Goal: Information Seeking & Learning: Learn about a topic

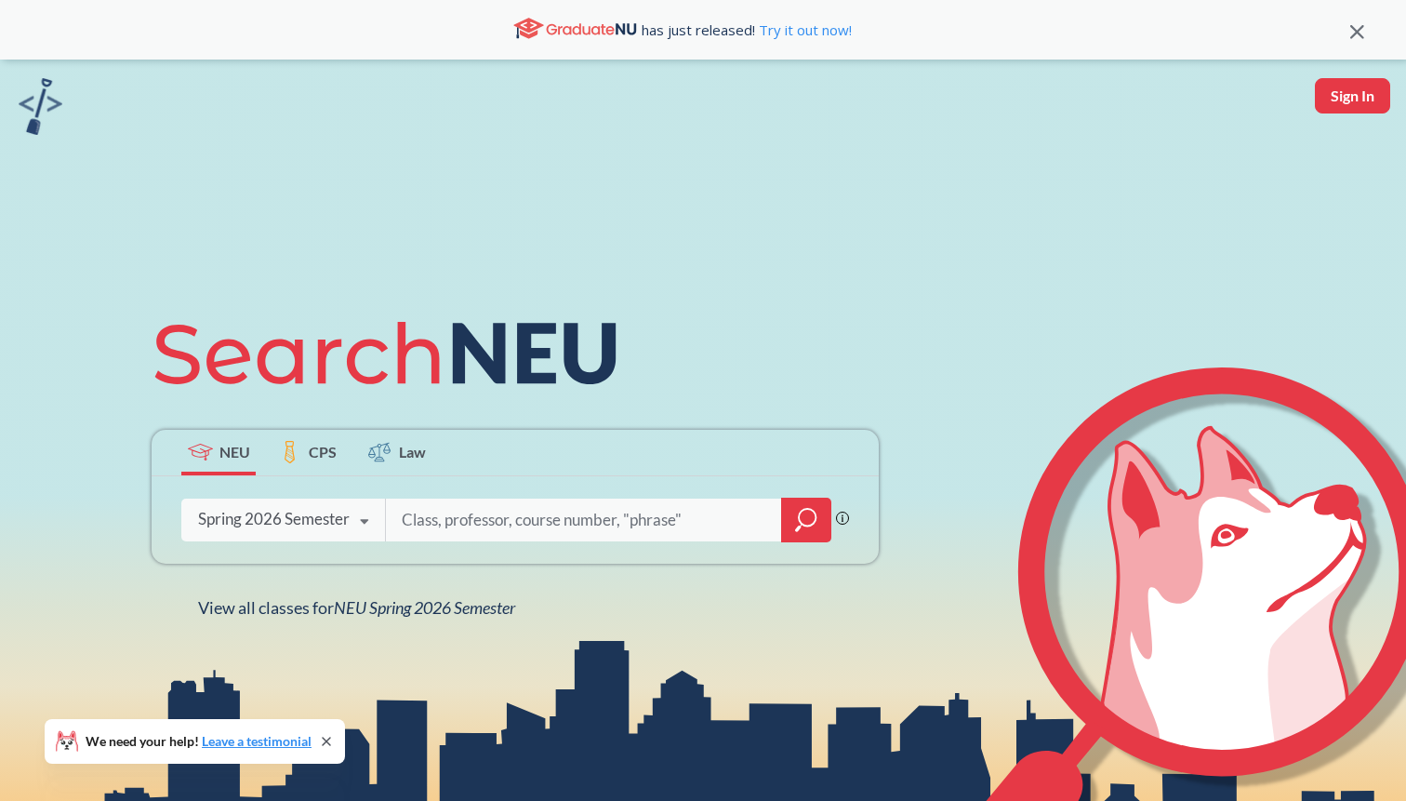
click at [429, 523] on input "search" at bounding box center [584, 519] width 368 height 39
click at [819, 517] on div at bounding box center [806, 520] width 50 height 45
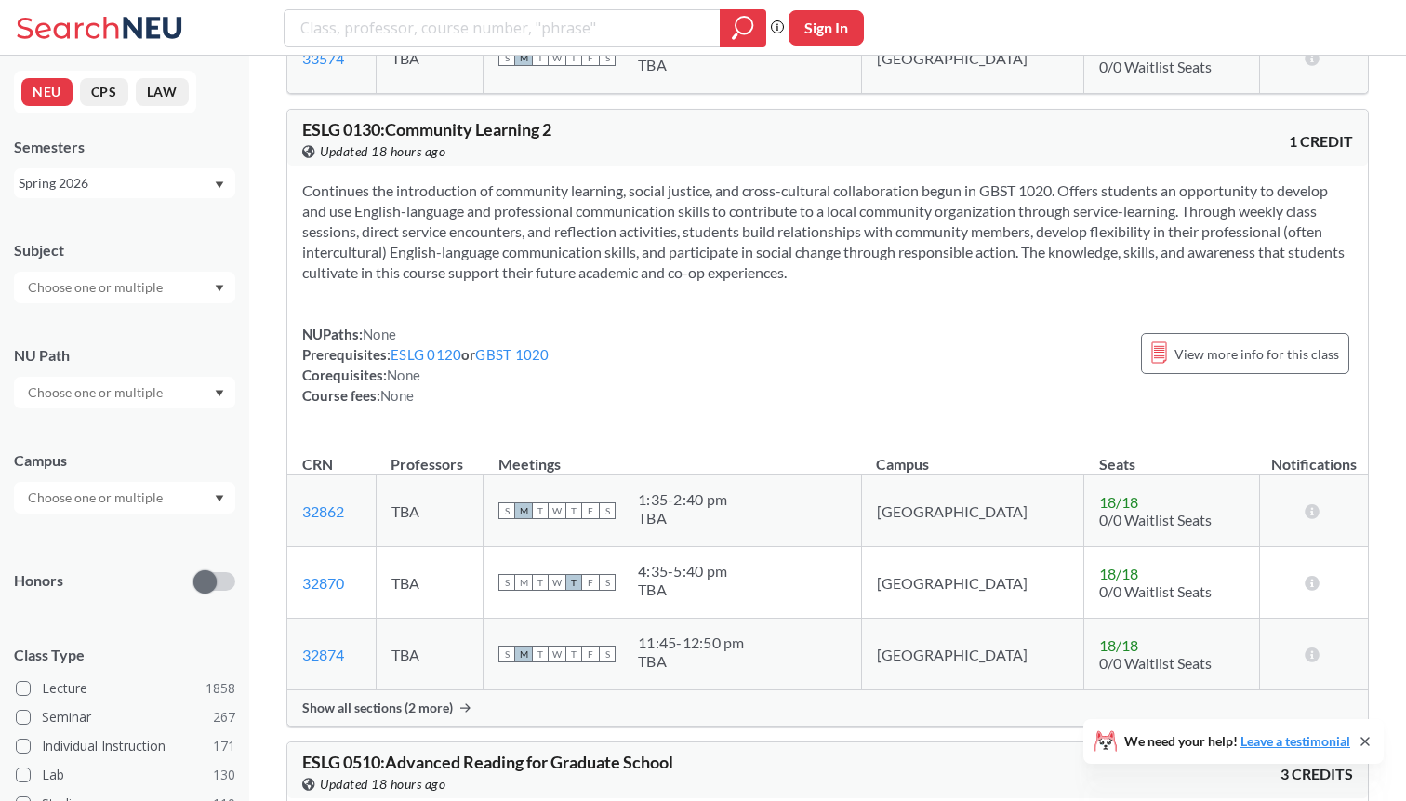
scroll to position [131, 0]
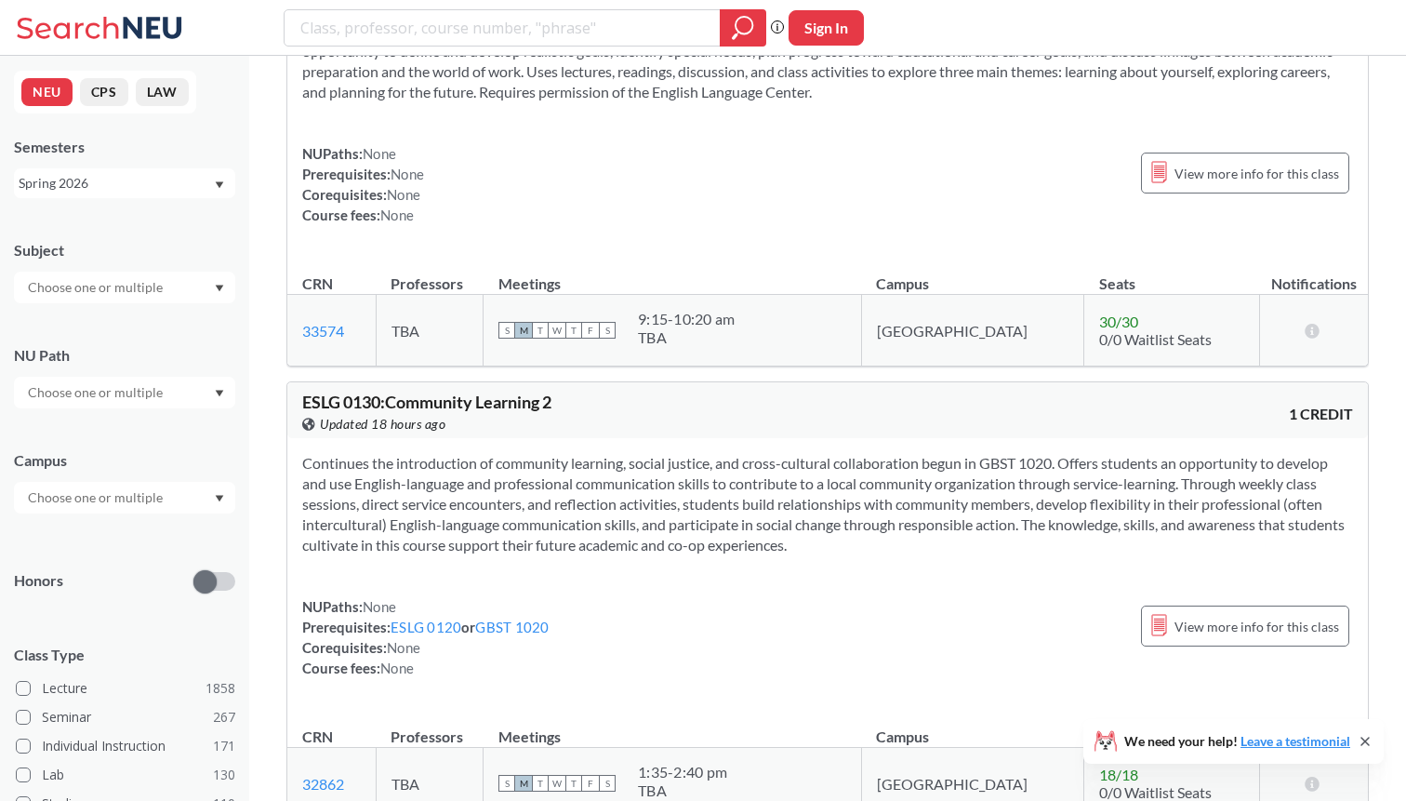
click at [187, 299] on div at bounding box center [124, 288] width 221 height 32
click at [181, 330] on p "Computer Science" at bounding box center [129, 339] width 210 height 19
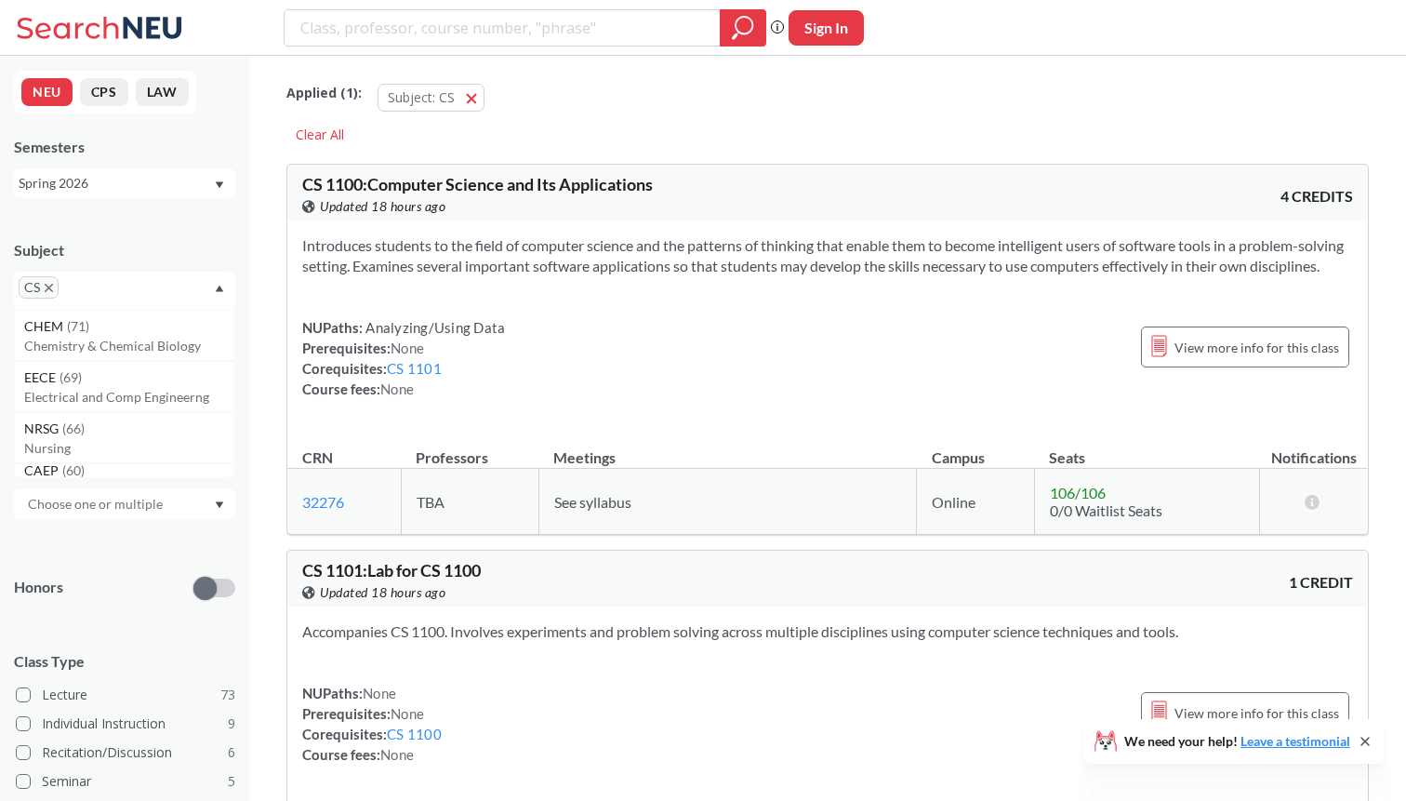
click at [218, 292] on div "CS" at bounding box center [124, 291] width 221 height 38
click at [205, 410] on div at bounding box center [124, 399] width 221 height 32
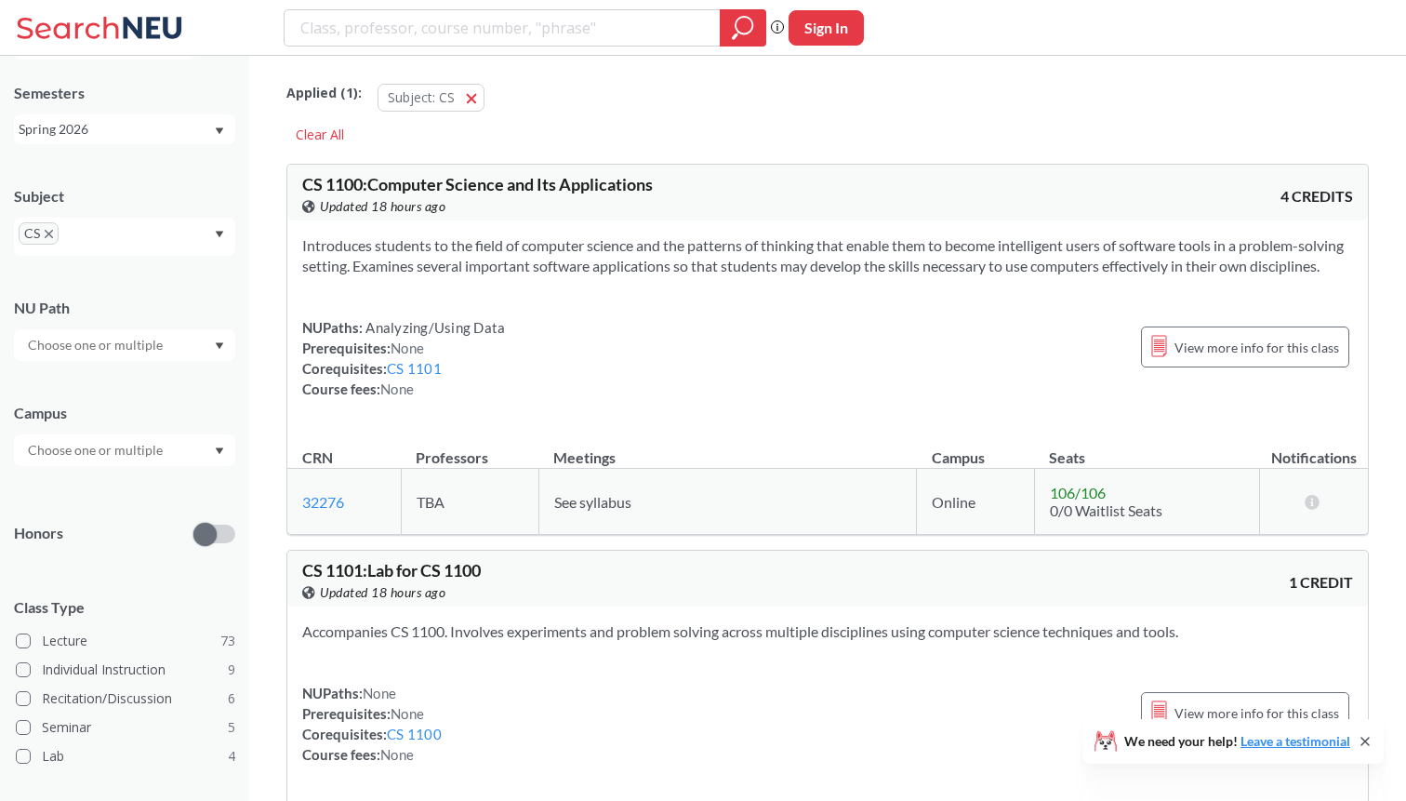
click at [209, 304] on div "NU Path" at bounding box center [124, 308] width 221 height 20
click at [185, 455] on div at bounding box center [124, 450] width 221 height 32
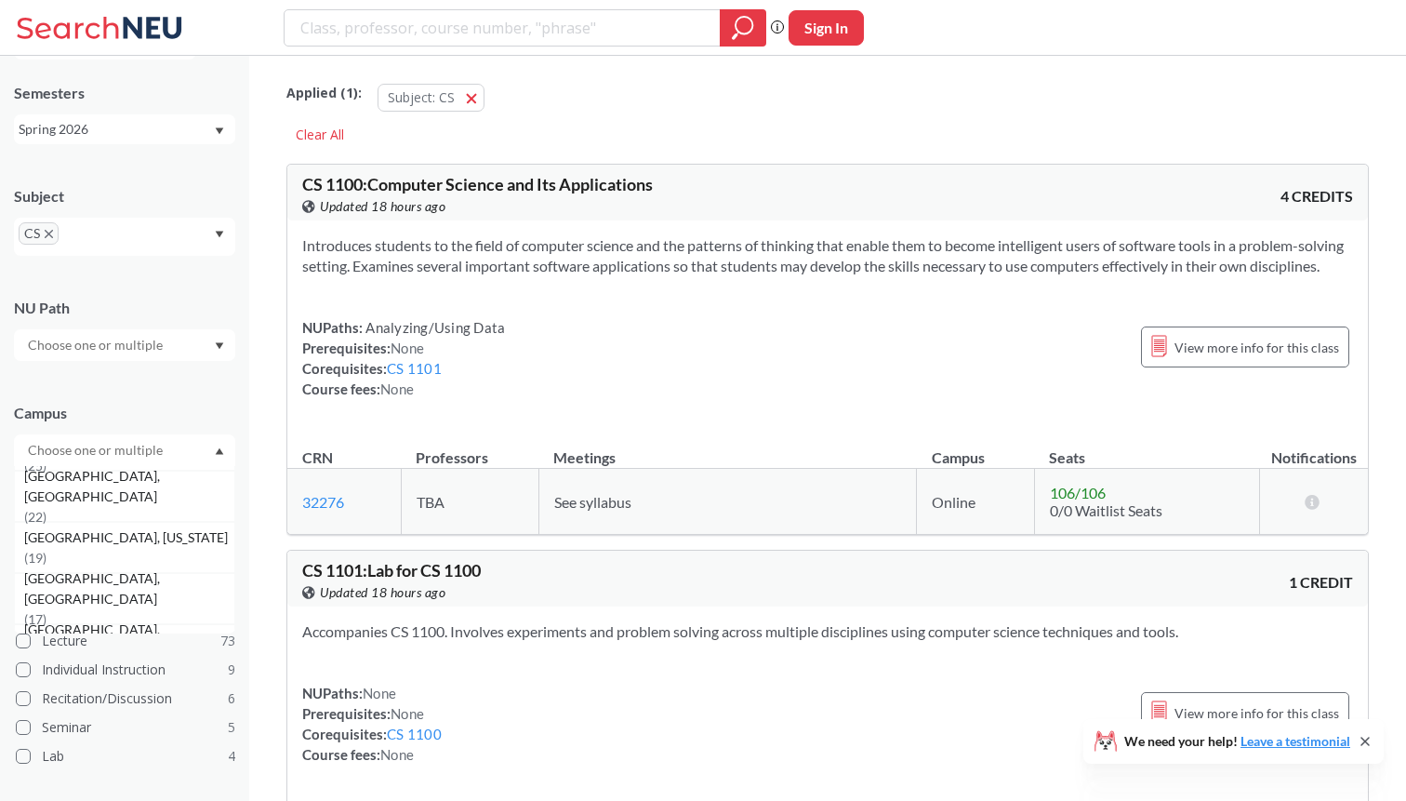
scroll to position [212, 0]
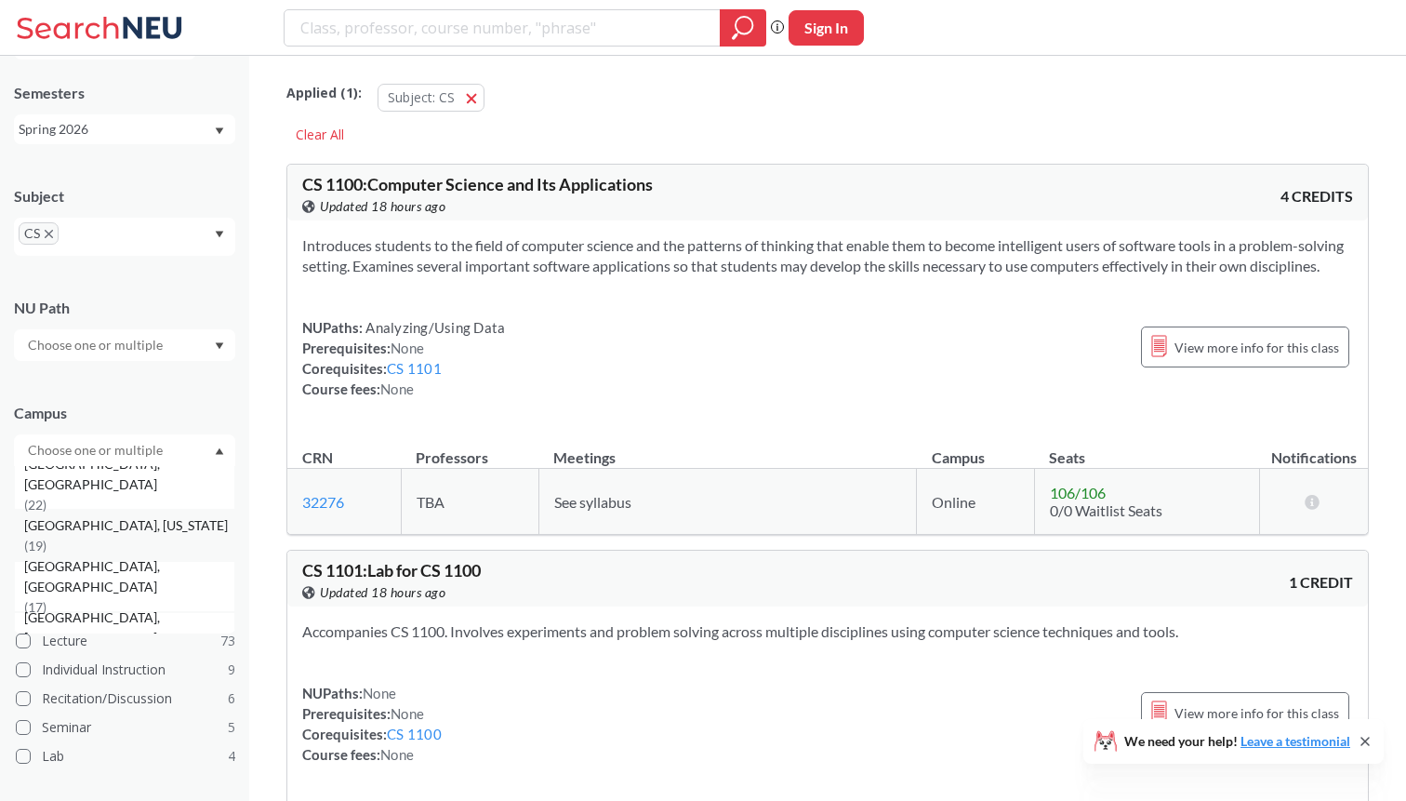
click at [159, 550] on div "[GEOGRAPHIC_DATA], [US_STATE] ( 19 )" at bounding box center [124, 535] width 221 height 51
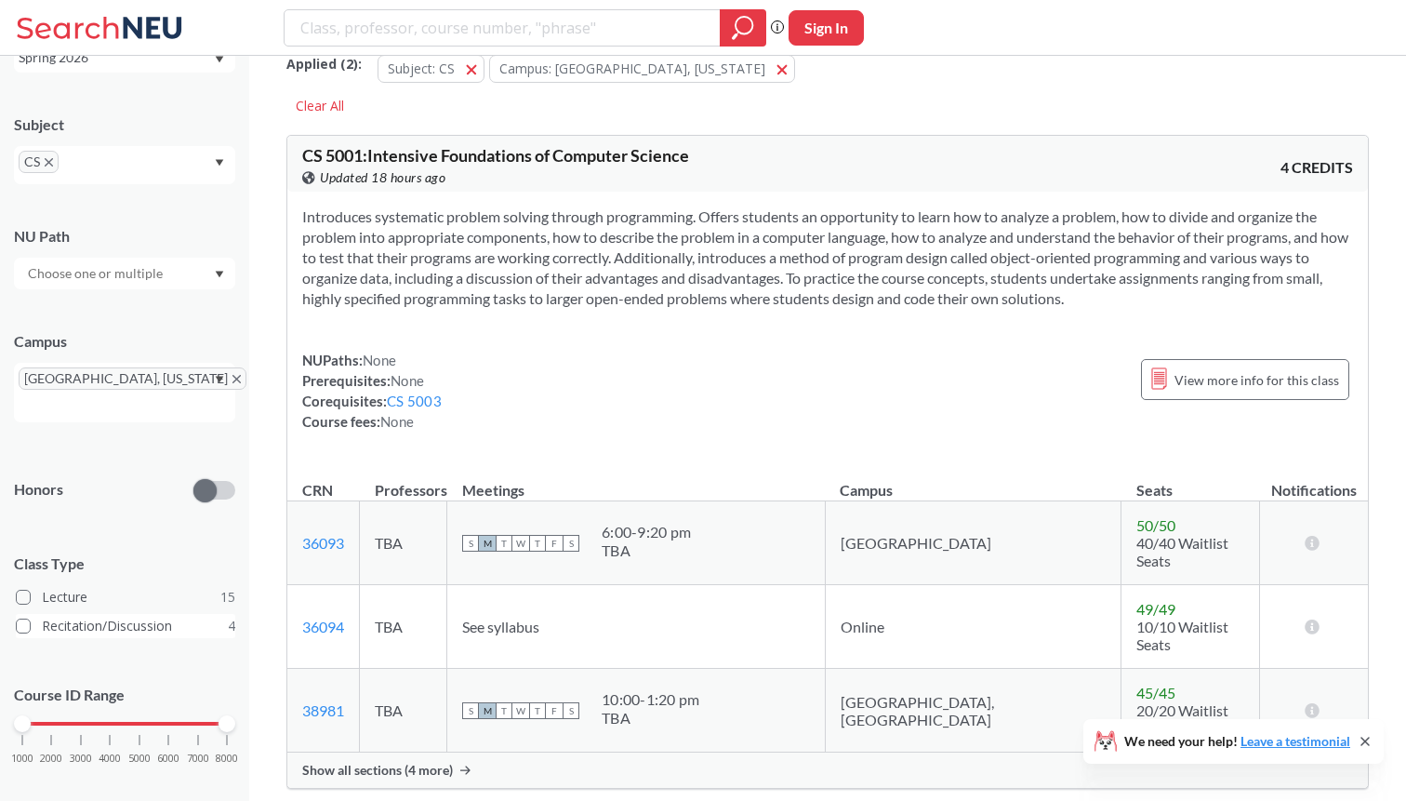
scroll to position [47, 0]
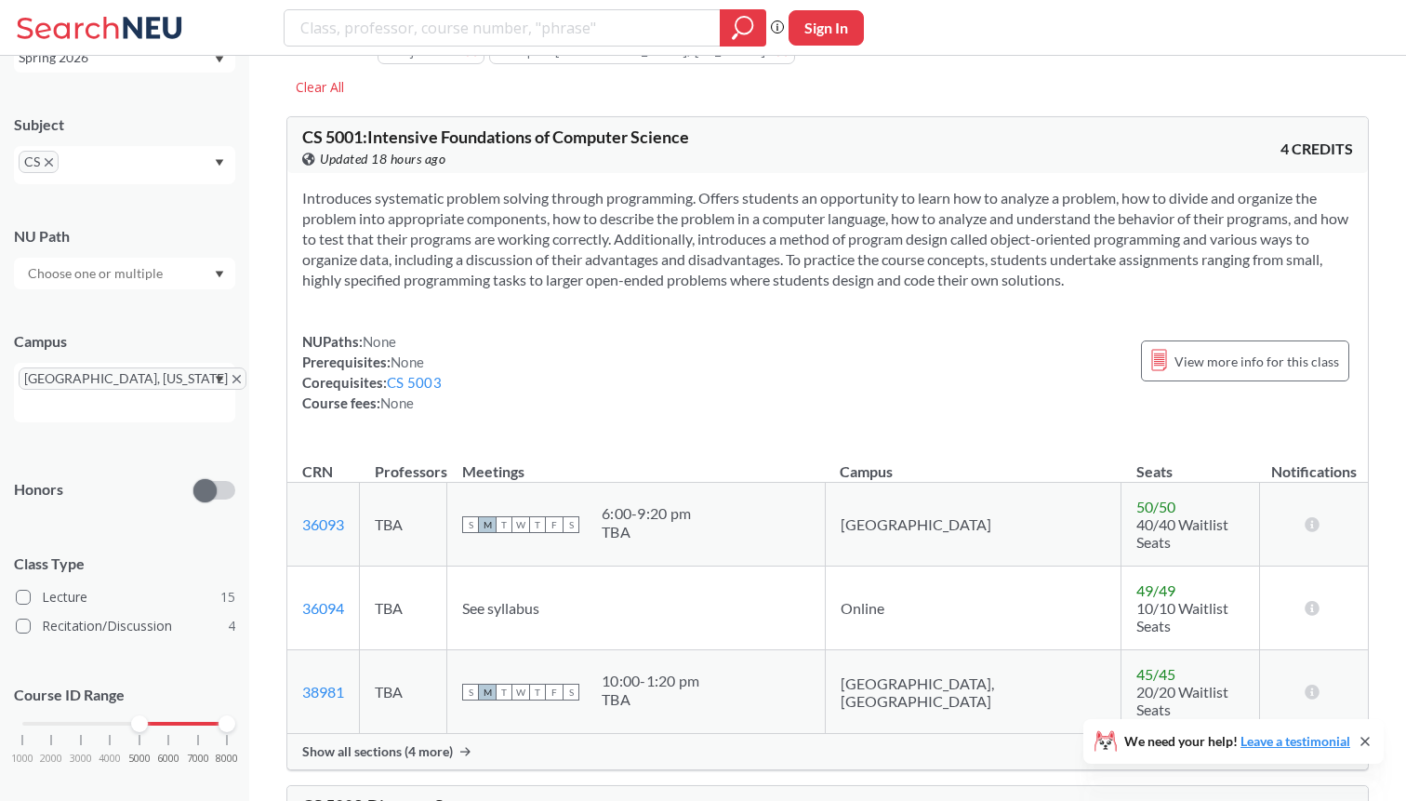
drag, startPoint x: 24, startPoint y: 697, endPoint x: 137, endPoint y: 697, distance: 112.5
click at [137, 715] on div at bounding box center [139, 723] width 17 height 17
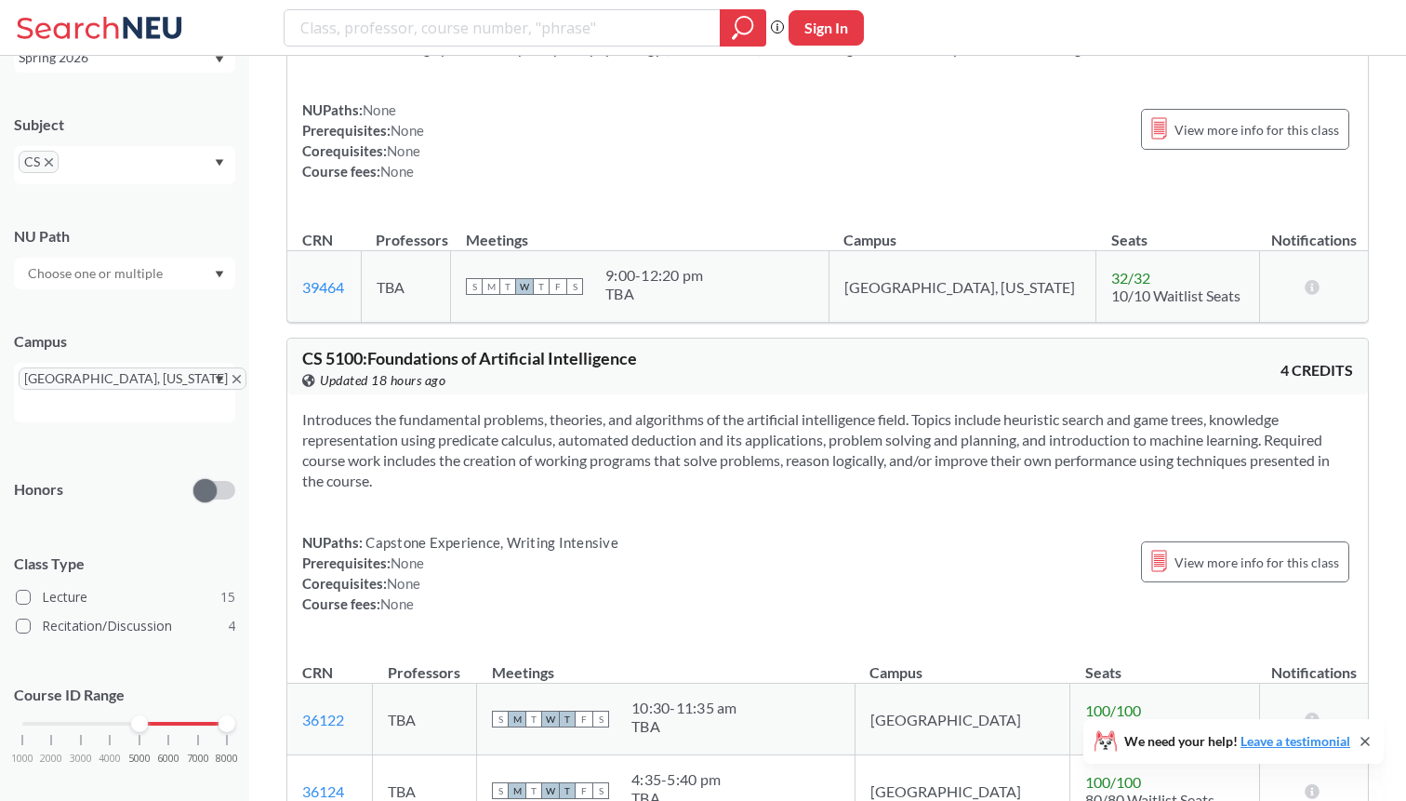
scroll to position [5849, 0]
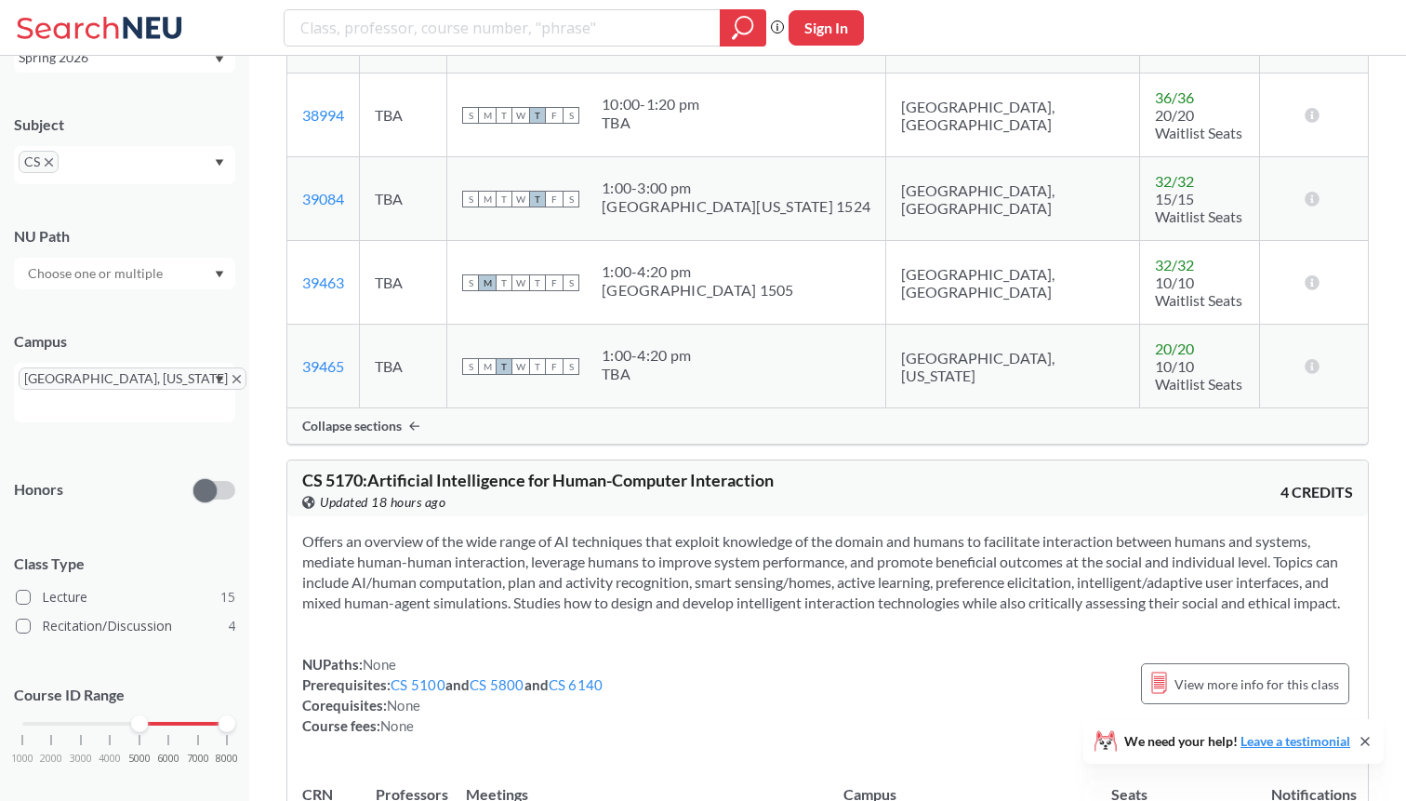
scroll to position [7065, 0]
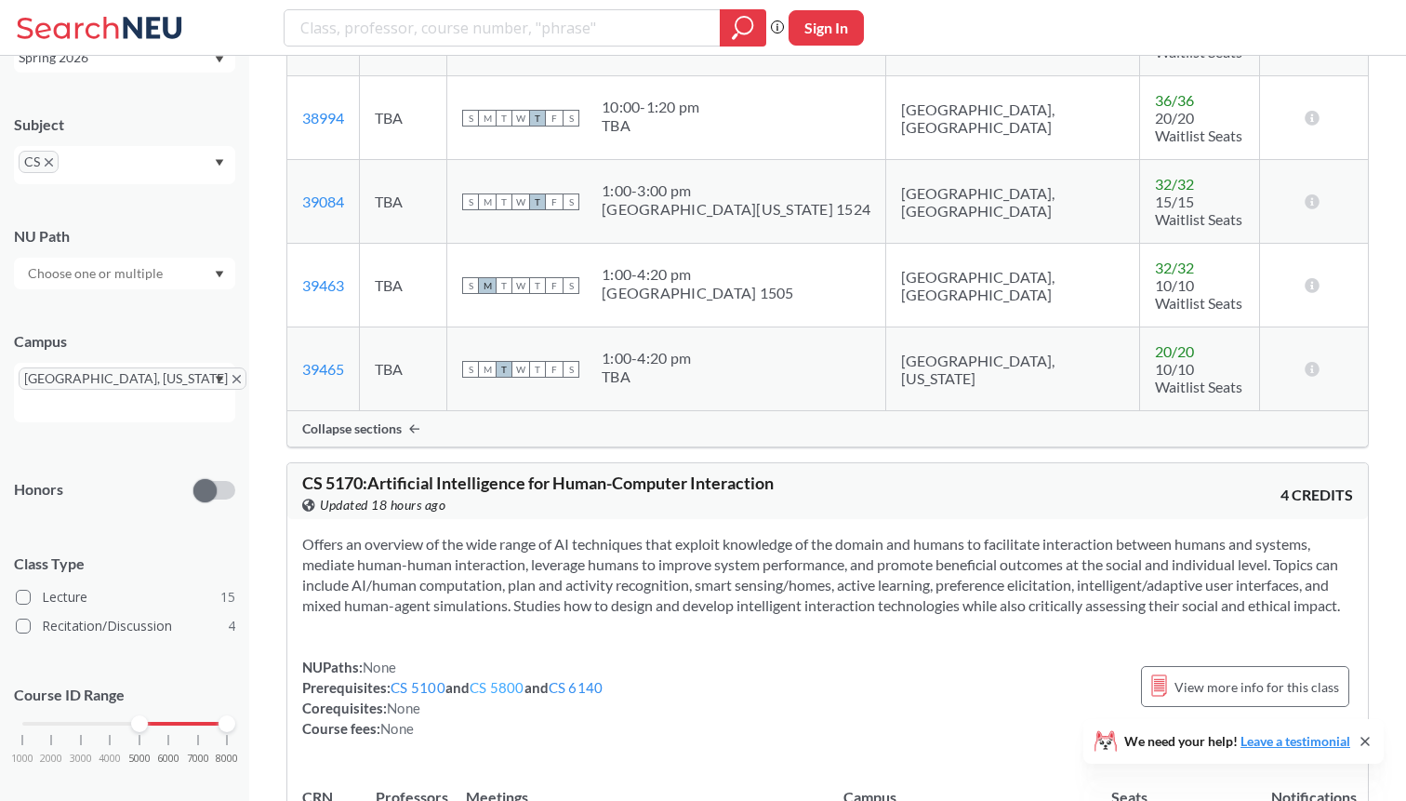
click at [477, 679] on link "CS 5800" at bounding box center [497, 687] width 55 height 17
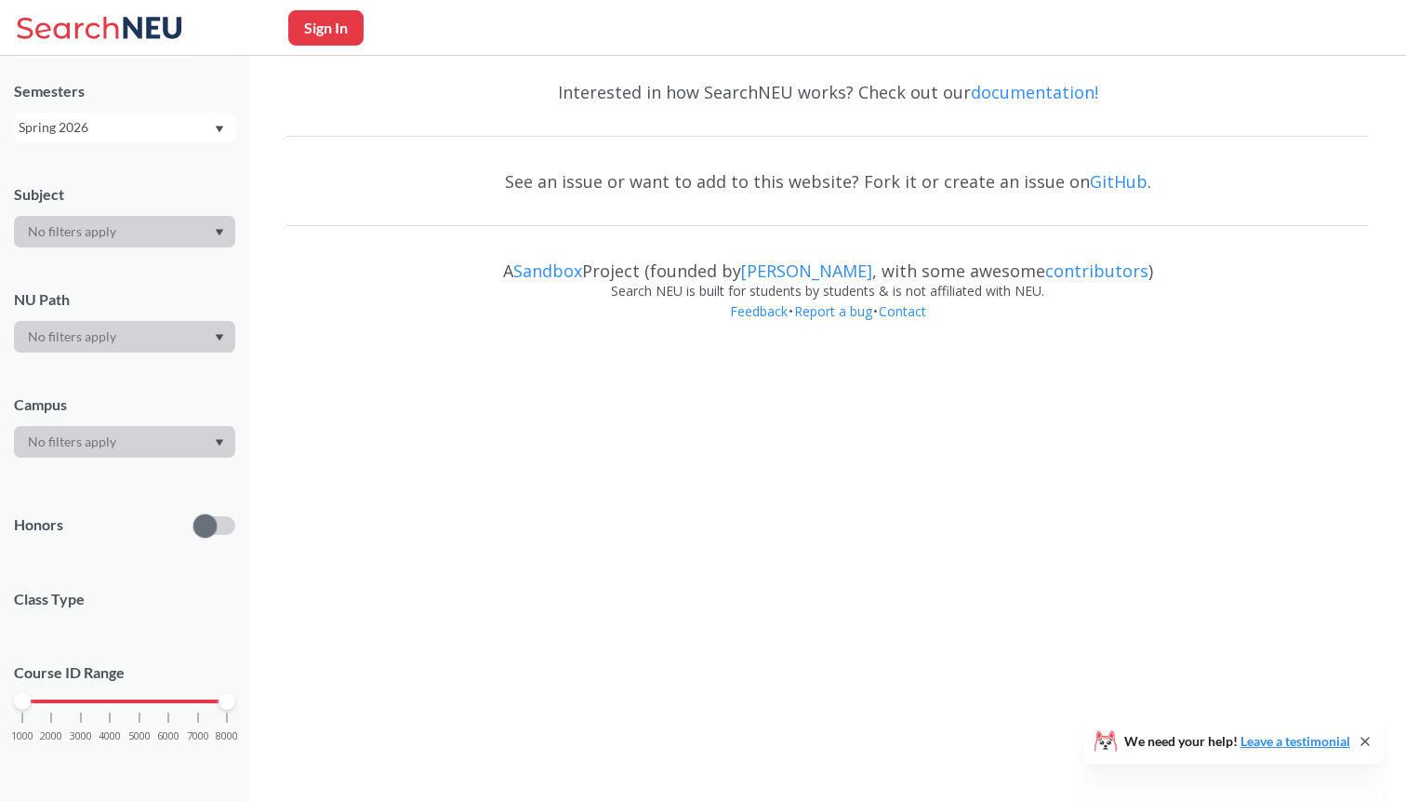
scroll to position [85, 0]
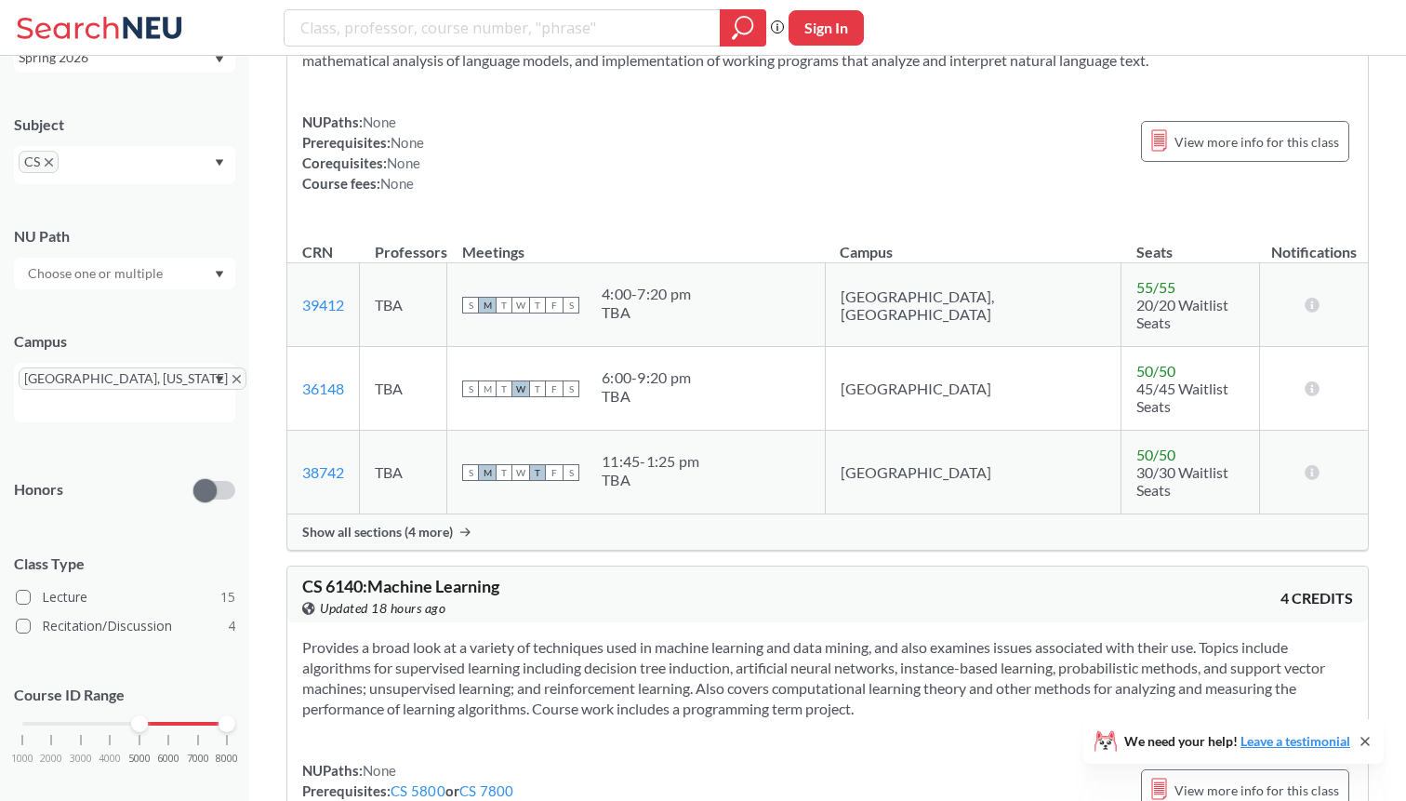
scroll to position [10042, 0]
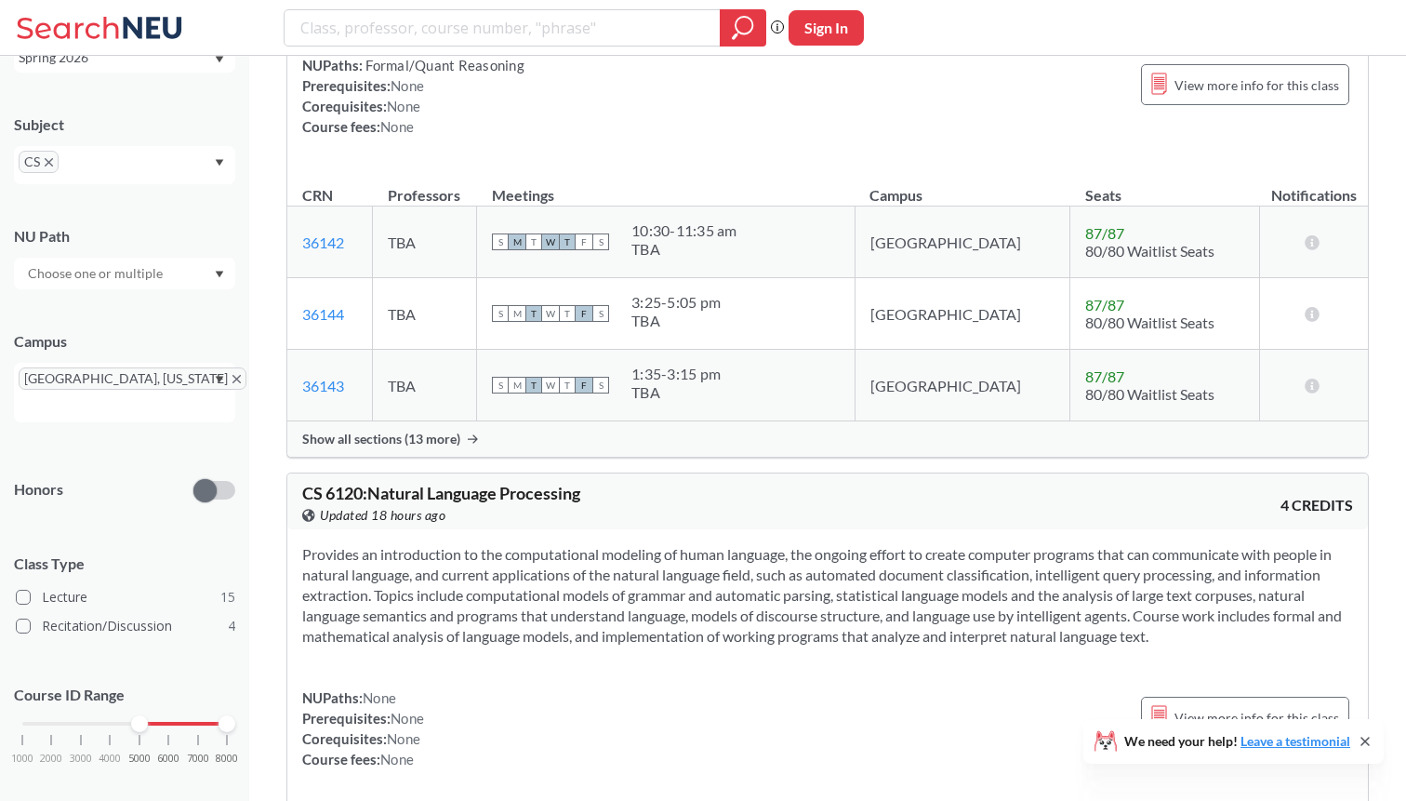
scroll to position [9469, 0]
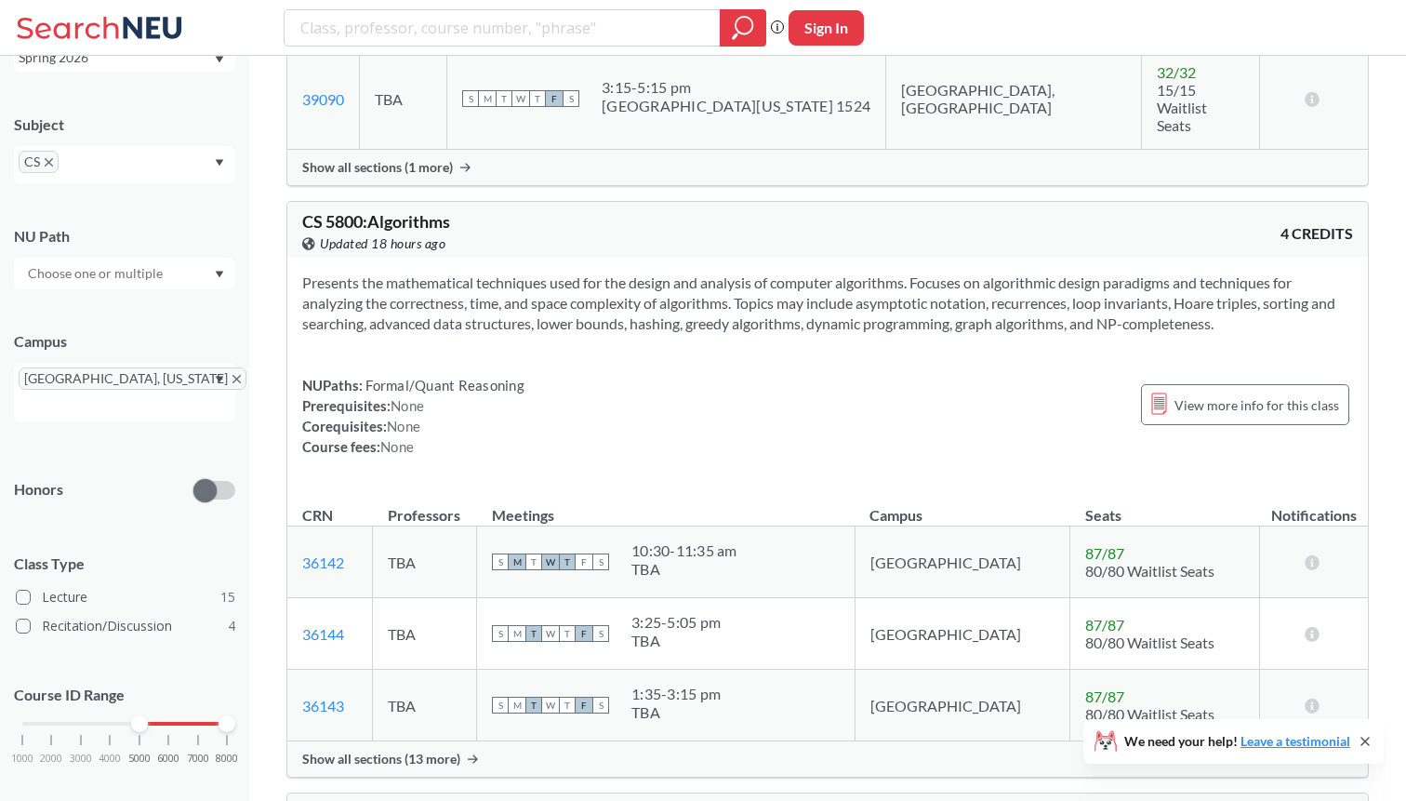
scroll to position [9127, 0]
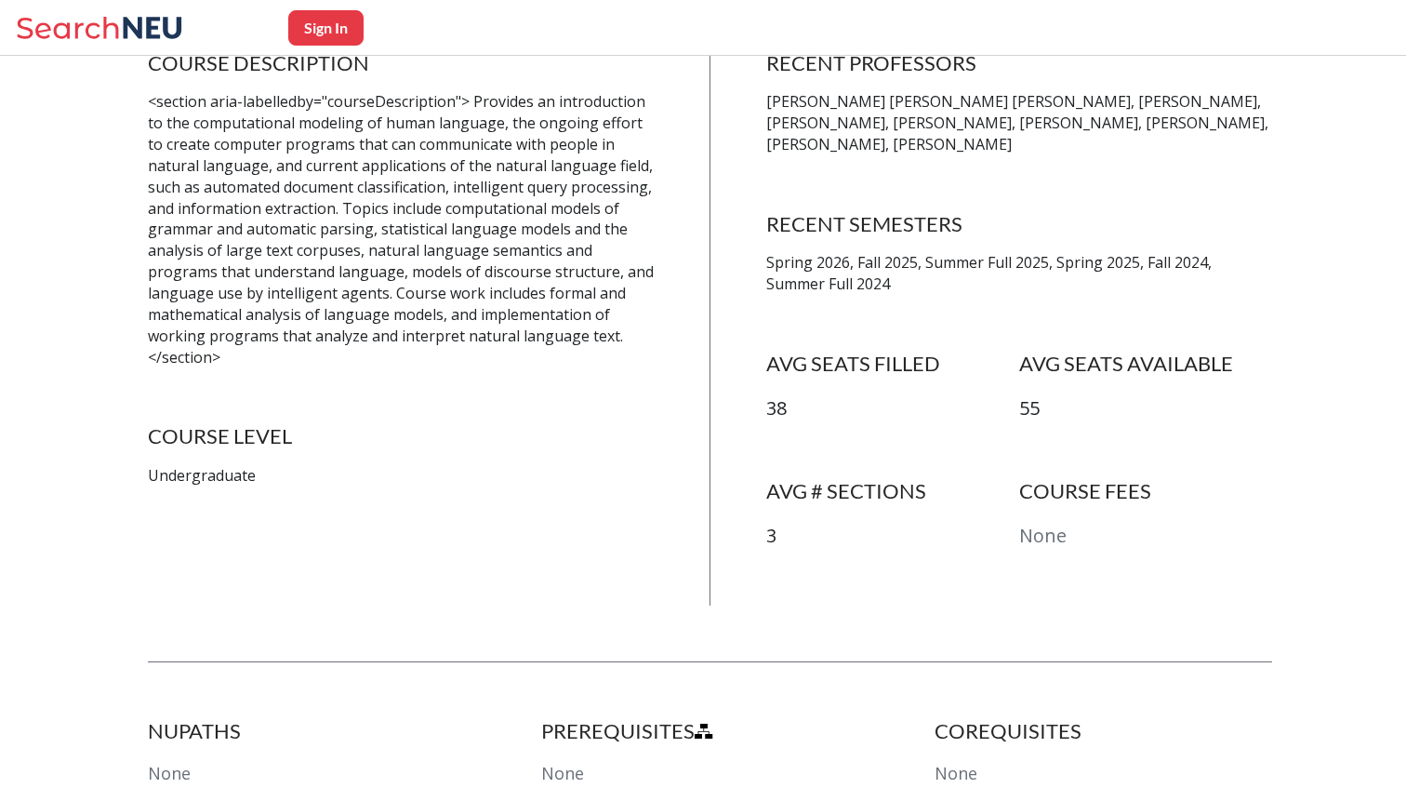
scroll to position [438, 0]
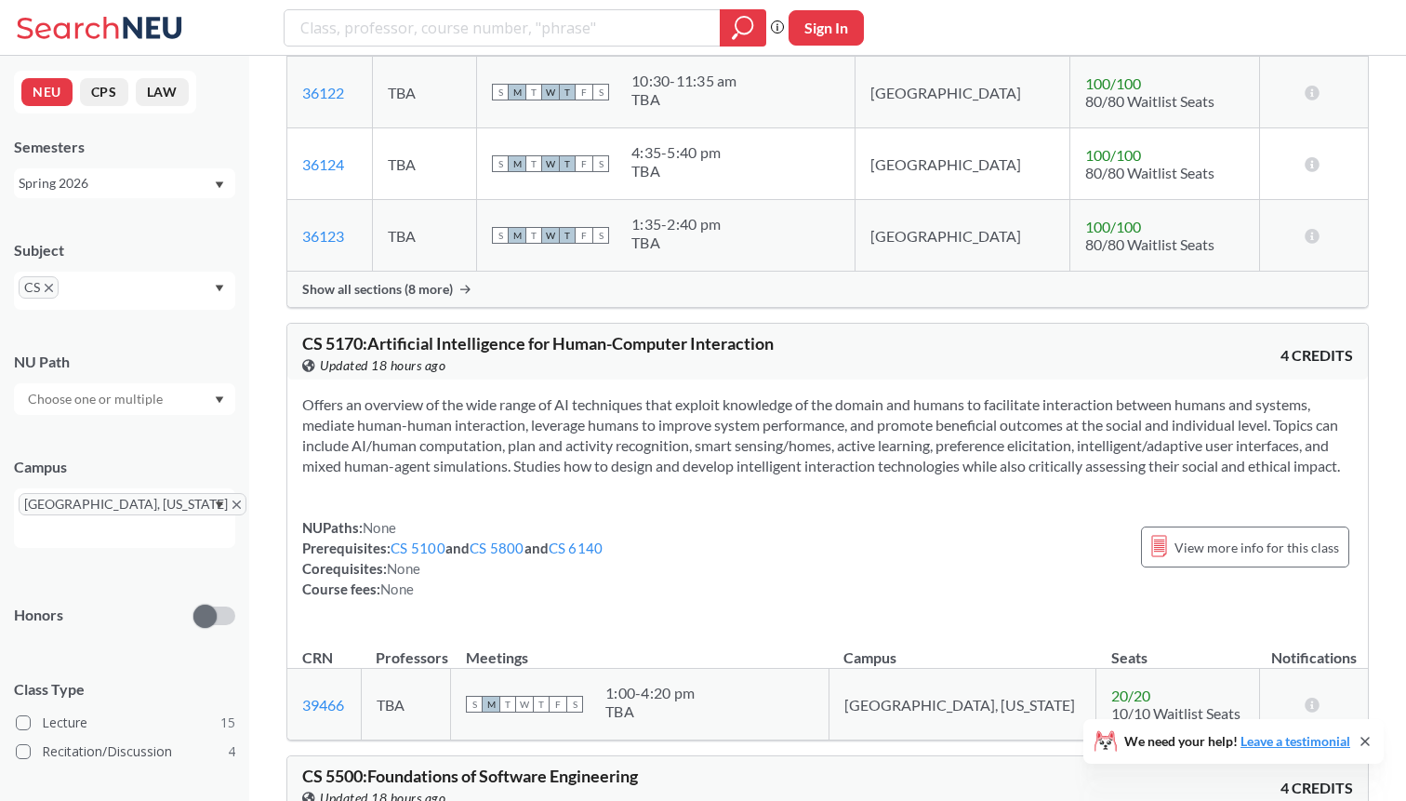
scroll to position [6464, 0]
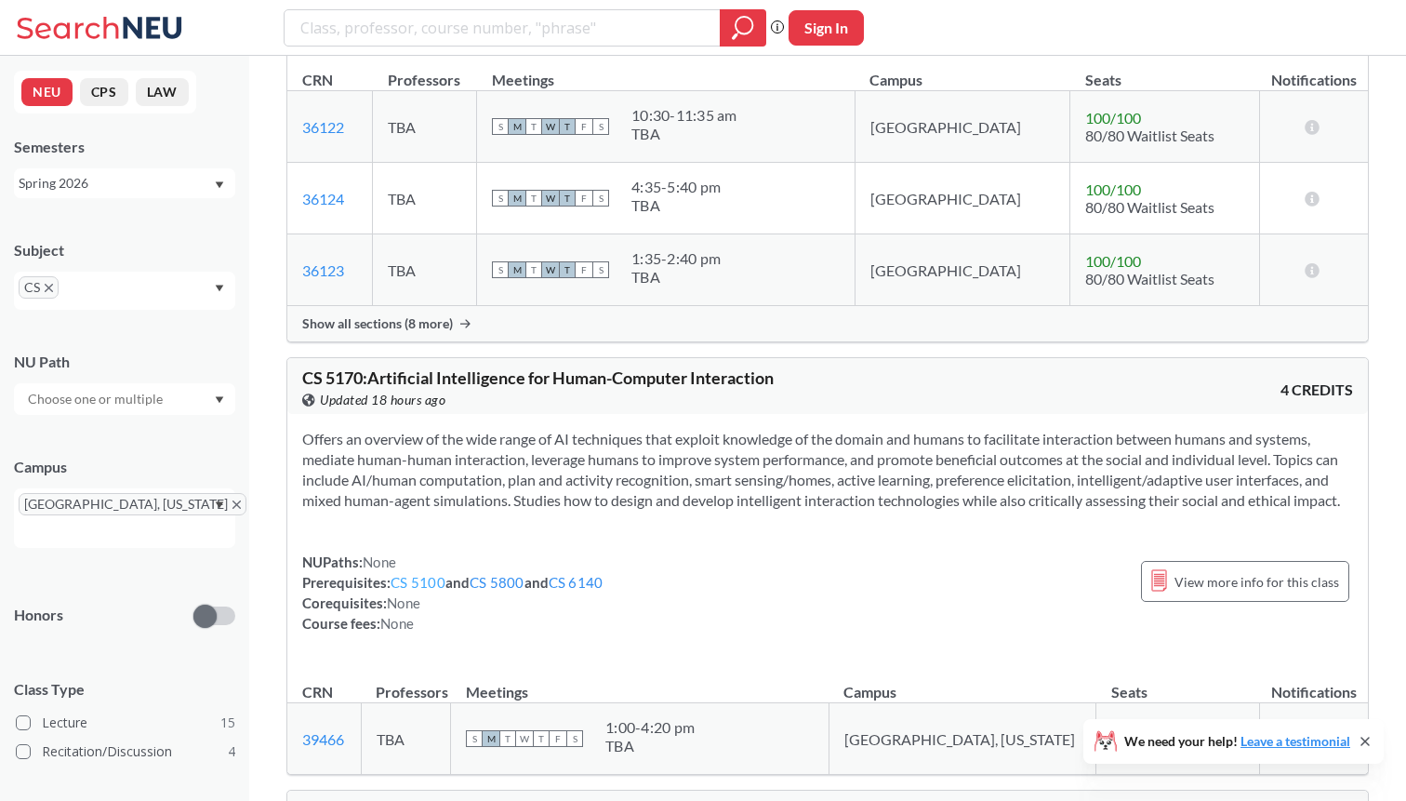
click at [437, 574] on link "CS 5100" at bounding box center [418, 582] width 55 height 17
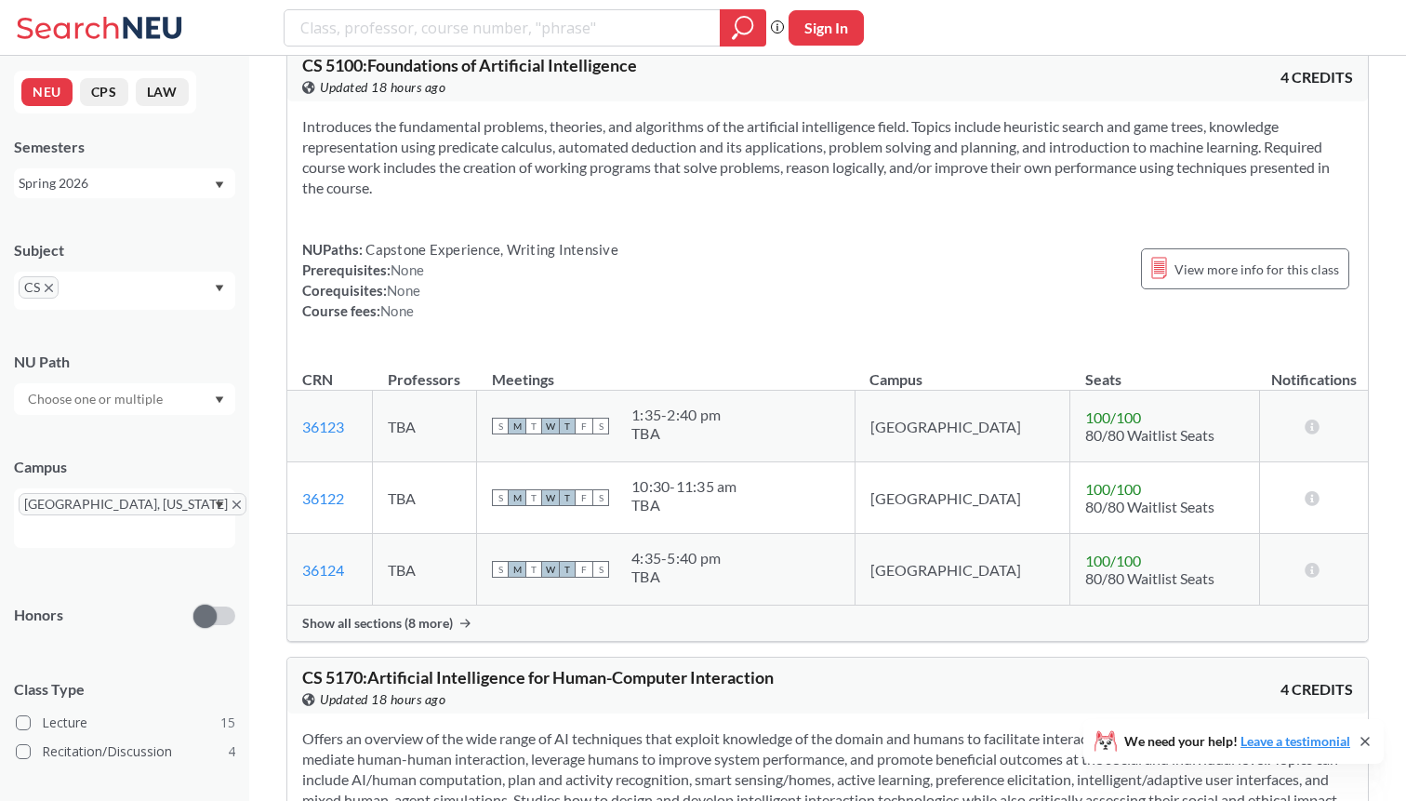
scroll to position [6158, 0]
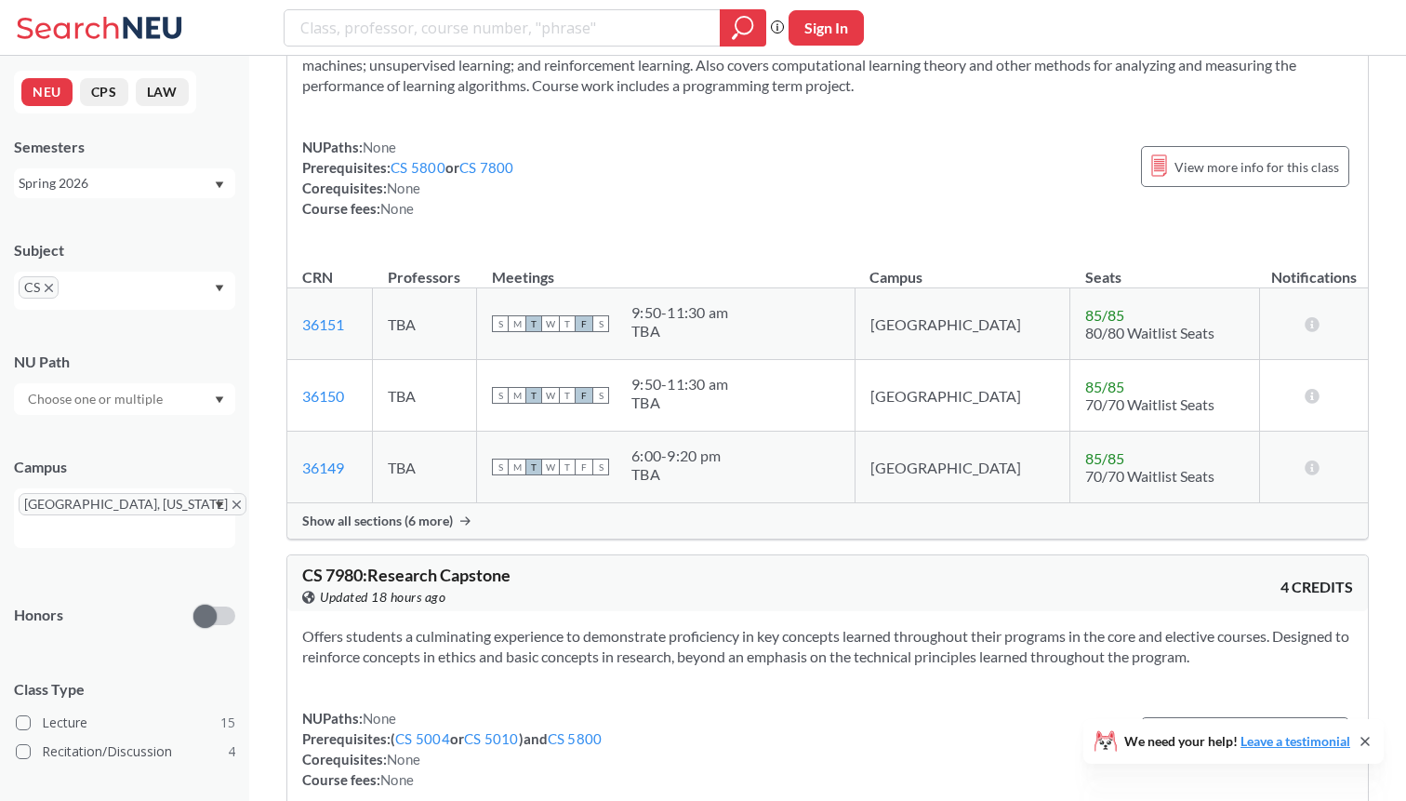
scroll to position [10686, 0]
